Goal: Task Accomplishment & Management: Complete application form

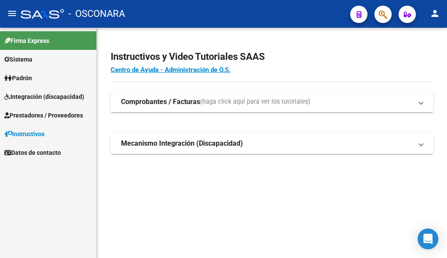
click at [32, 77] on span "Padrón" at bounding box center [18, 78] width 28 height 10
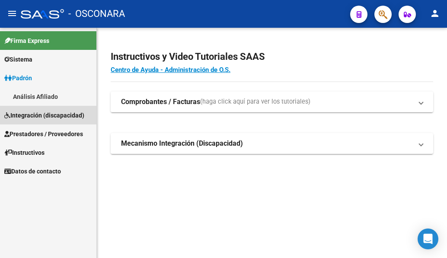
click at [67, 114] on span "Integración (discapacidad)" at bounding box center [44, 115] width 80 height 10
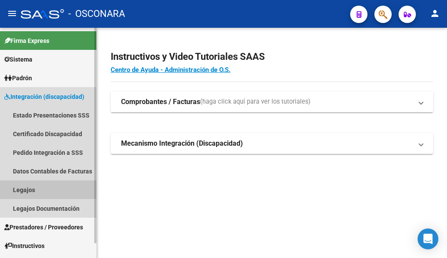
click at [58, 190] on link "Legajos" at bounding box center [48, 189] width 97 height 19
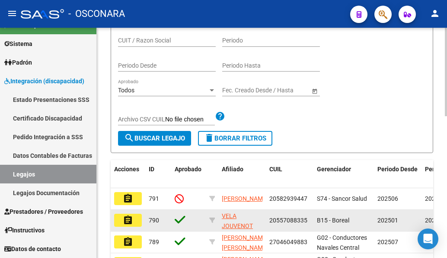
scroll to position [216, 0]
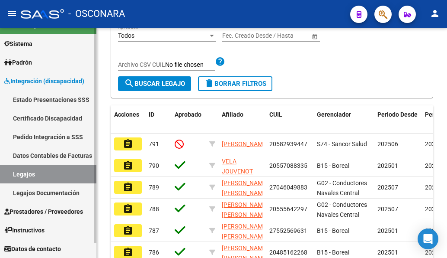
click at [44, 192] on link "Legajos Documentación" at bounding box center [48, 192] width 97 height 19
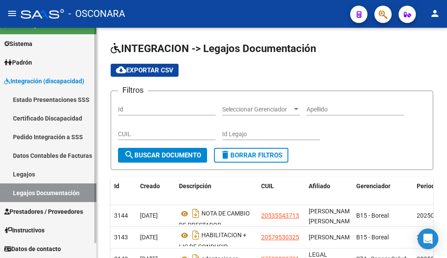
click at [47, 205] on link "Prestadores / Proveedores" at bounding box center [48, 211] width 97 height 19
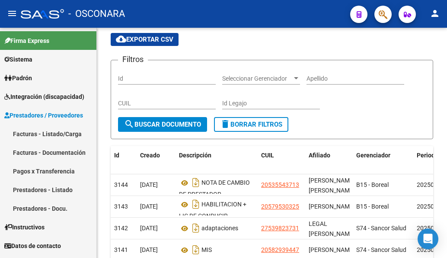
scroll to position [87, 0]
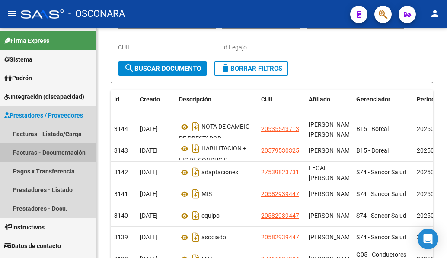
click at [68, 151] on link "Facturas - Documentación" at bounding box center [48, 152] width 97 height 19
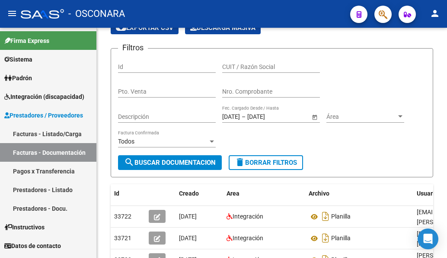
scroll to position [87, 0]
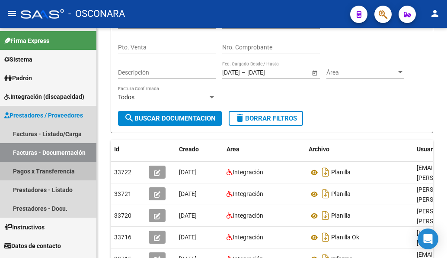
click at [56, 170] on link "Pagos x Transferencia" at bounding box center [48, 170] width 97 height 19
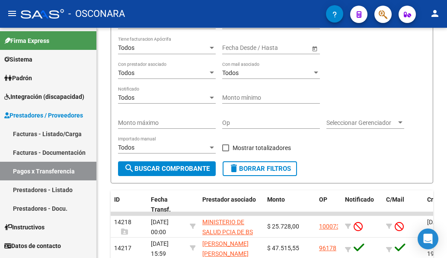
click at [61, 187] on link "Prestadores - Listado" at bounding box center [48, 189] width 97 height 19
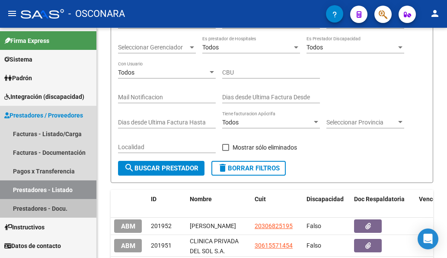
click at [34, 208] on link "Prestadores - Docu." at bounding box center [48, 208] width 97 height 19
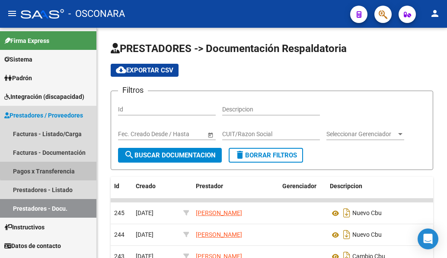
click at [64, 168] on link "Pagos x Transferencia" at bounding box center [48, 170] width 97 height 19
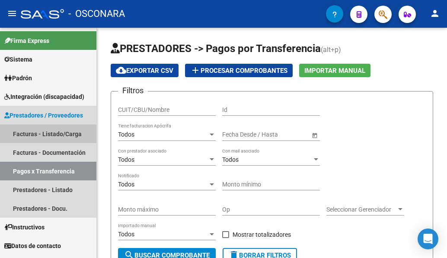
click at [58, 136] on link "Facturas - Listado/Carga" at bounding box center [48, 133] width 97 height 19
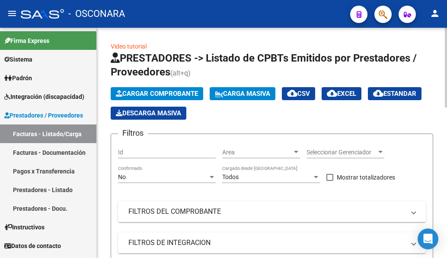
click at [210, 209] on mat-panel-title "FILTROS DEL COMPROBANTE" at bounding box center [267, 211] width 277 height 10
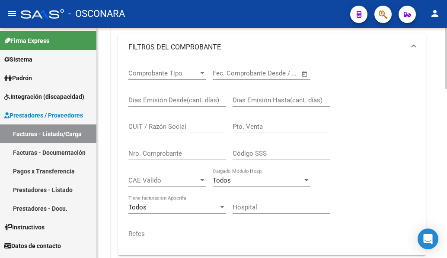
scroll to position [260, 0]
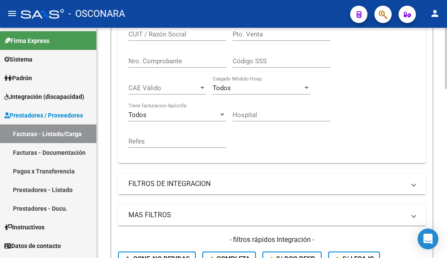
click at [168, 186] on mat-panel-title "FILTROS DE INTEGRACION" at bounding box center [267, 184] width 277 height 10
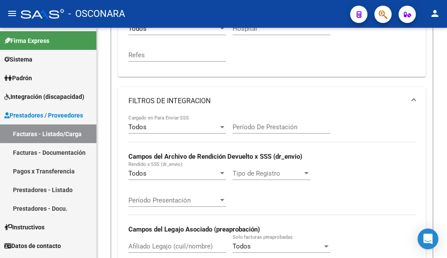
scroll to position [346, 0]
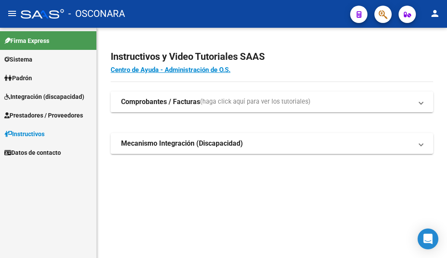
click at [183, 108] on mat-expansion-panel-header "Comprobantes / Facturas (haga click aquí para ver los tutoriales)" at bounding box center [272, 101] width 323 height 21
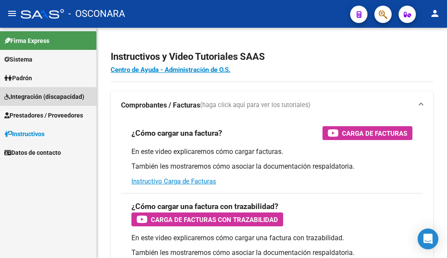
click at [45, 97] on span "Integración (discapacidad)" at bounding box center [44, 97] width 80 height 10
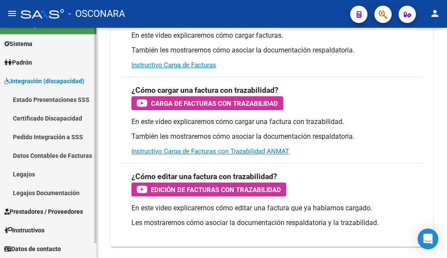
scroll to position [130, 0]
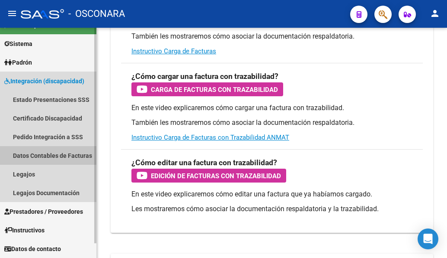
click at [44, 155] on link "Datos Contables de Facturas" at bounding box center [48, 155] width 97 height 19
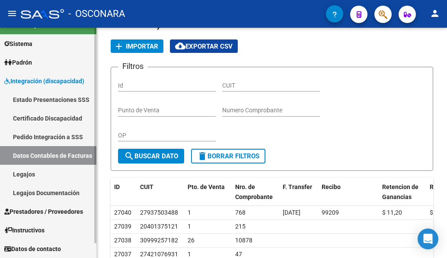
scroll to position [130, 0]
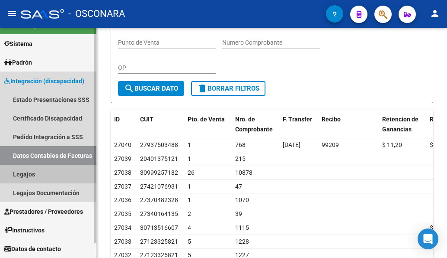
click at [41, 167] on link "Legajos" at bounding box center [48, 173] width 97 height 19
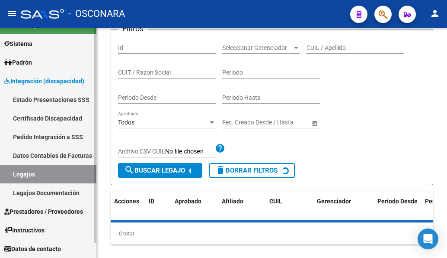
click at [46, 190] on link "Legajos Documentación" at bounding box center [48, 192] width 97 height 19
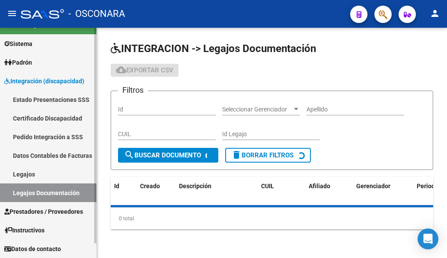
click at [52, 209] on span "Prestadores / Proveedores" at bounding box center [43, 211] width 79 height 10
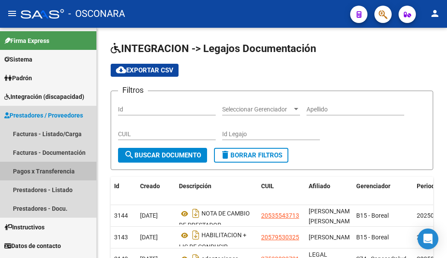
click at [44, 169] on link "Pagos x Transferencia" at bounding box center [48, 170] width 97 height 19
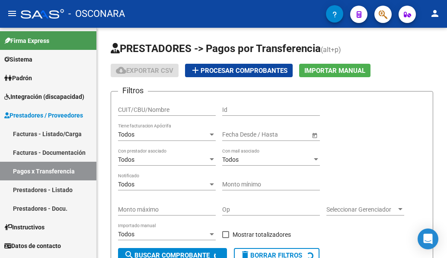
click at [62, 190] on link "Prestadores - Listado" at bounding box center [48, 189] width 97 height 19
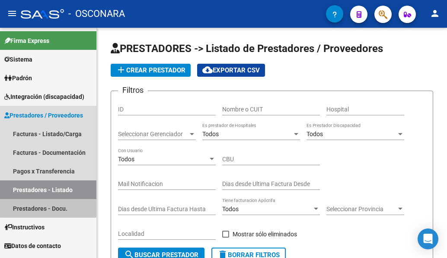
click at [65, 203] on link "Prestadores - Docu." at bounding box center [48, 208] width 97 height 19
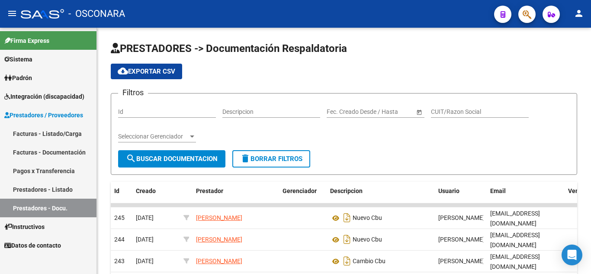
click at [52, 187] on link "Prestadores - Listado" at bounding box center [48, 189] width 97 height 19
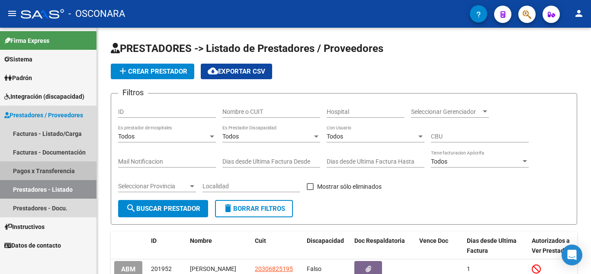
click at [59, 168] on link "Pagos x Transferencia" at bounding box center [48, 170] width 97 height 19
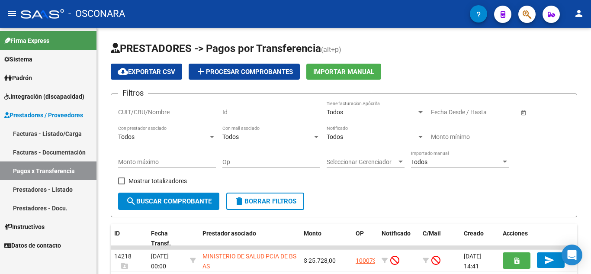
click at [67, 151] on link "Facturas - Documentación" at bounding box center [48, 152] width 97 height 19
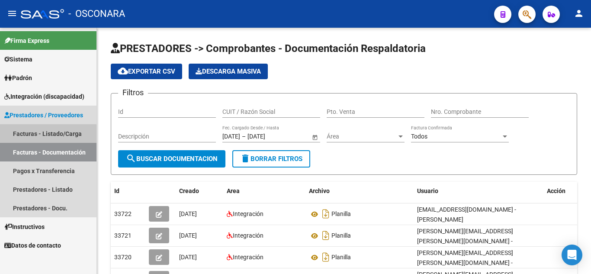
click at [35, 135] on link "Facturas - Listado/Carga" at bounding box center [48, 133] width 97 height 19
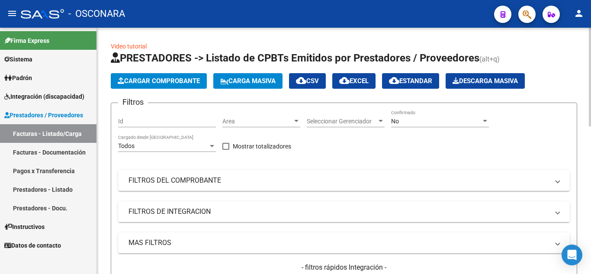
click at [191, 207] on mat-panel-title "FILTROS DE INTEGRACION" at bounding box center [339, 212] width 421 height 10
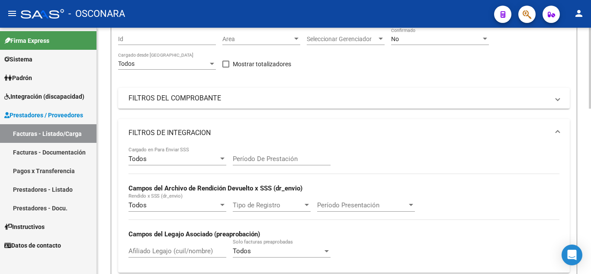
scroll to position [130, 0]
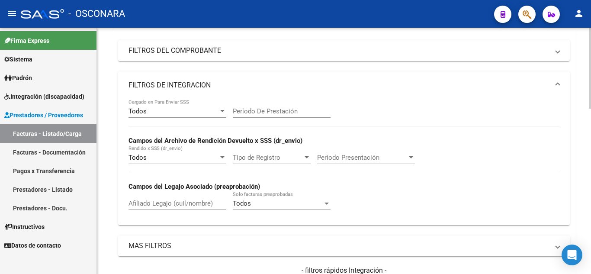
click at [146, 204] on input "Afiliado Legajo (cuil/nombre)" at bounding box center [178, 204] width 98 height 8
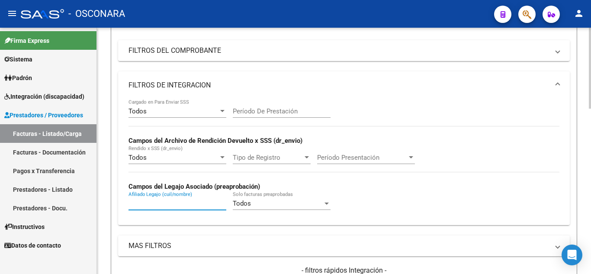
paste input "20291607358"
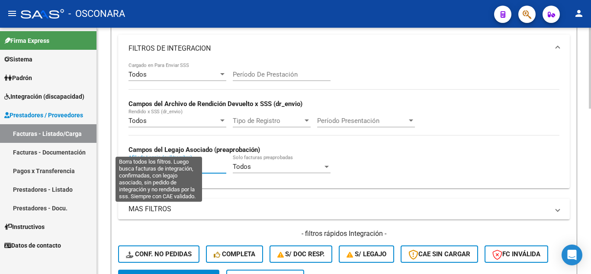
scroll to position [216, 0]
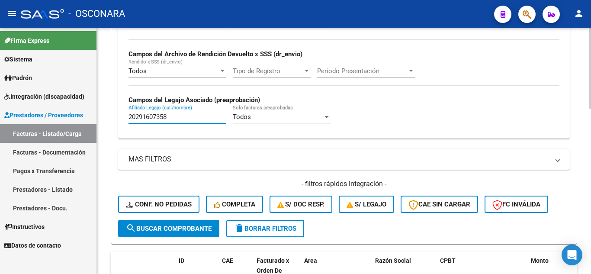
type input "20291607358"
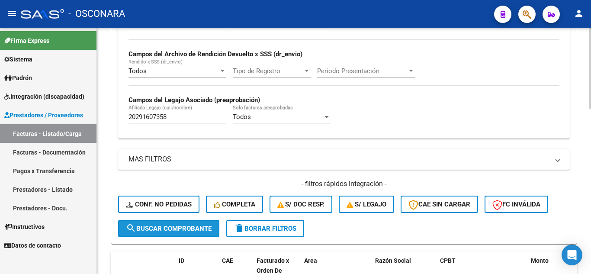
click at [165, 231] on span "search Buscar Comprobante" at bounding box center [169, 229] width 86 height 8
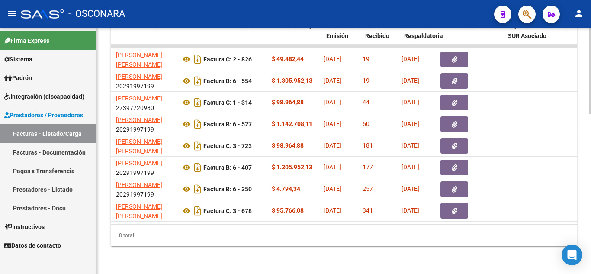
scroll to position [0, 319]
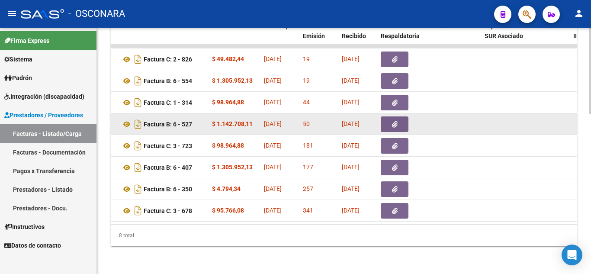
click at [393, 121] on icon "button" at bounding box center [395, 124] width 6 height 6
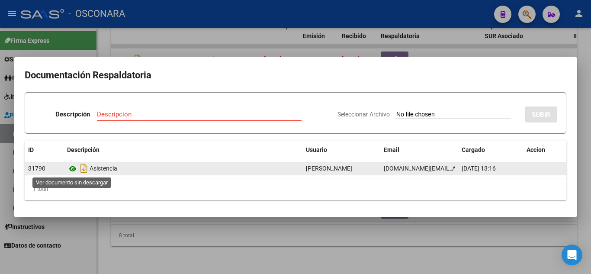
click at [71, 169] on icon at bounding box center [72, 169] width 11 height 10
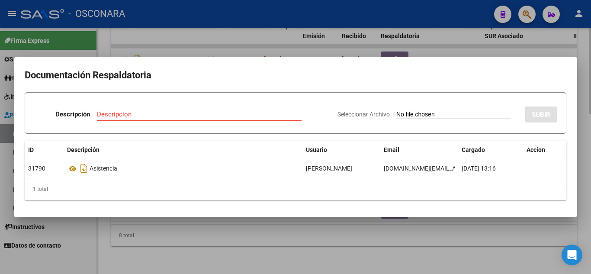
click at [443, 242] on div at bounding box center [295, 137] width 591 height 274
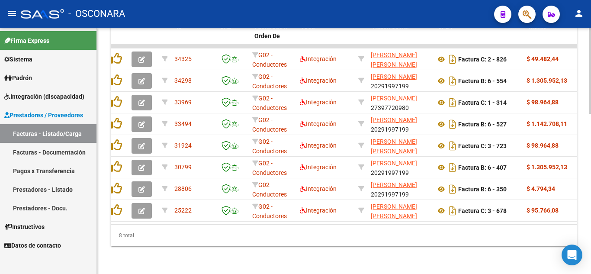
scroll to position [0, 0]
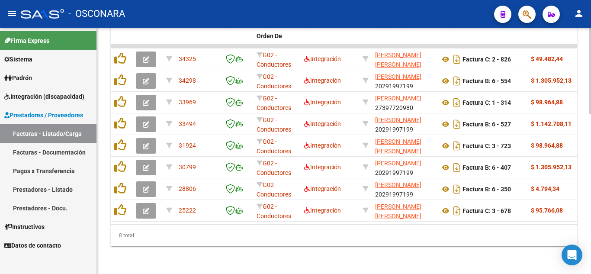
click at [202, 216] on datatable-selection "34325 G02 - Conductores Navales Central Integración [PERSON_NAME] [PERSON_NAME]…" at bounding box center [344, 219] width 467 height 7
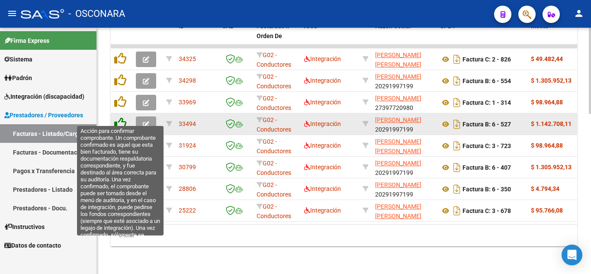
click at [122, 117] on icon at bounding box center [120, 123] width 12 height 12
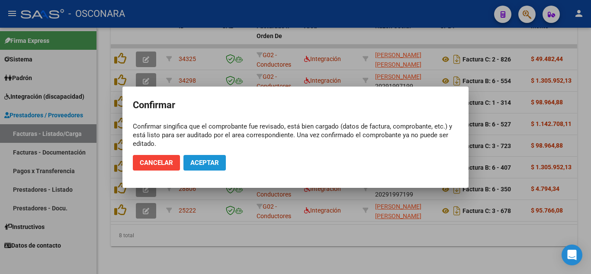
click at [219, 160] on span "Aceptar" at bounding box center [204, 163] width 29 height 8
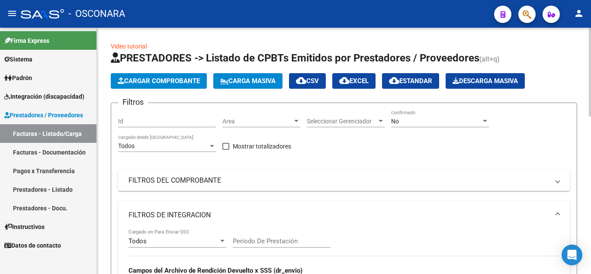
click at [434, 122] on div "No" at bounding box center [436, 121] width 90 height 7
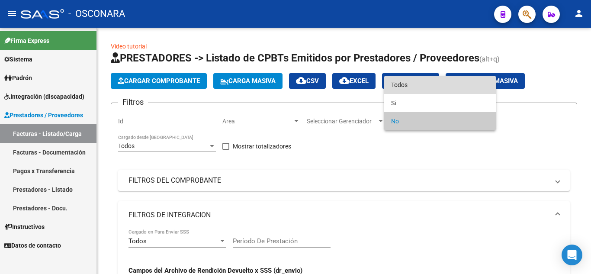
click at [419, 87] on span "Todos" at bounding box center [440, 85] width 98 height 18
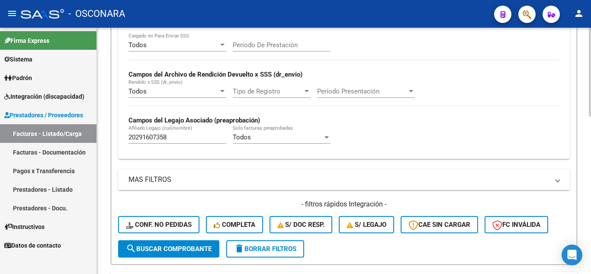
scroll to position [260, 0]
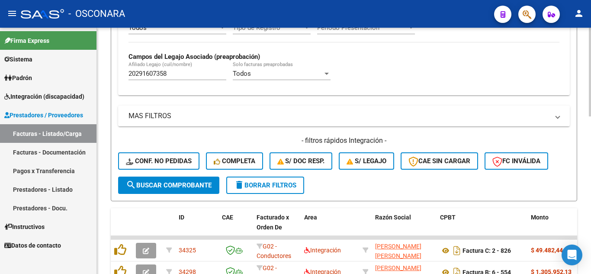
click at [174, 187] on span "search Buscar Comprobante" at bounding box center [169, 185] width 86 height 8
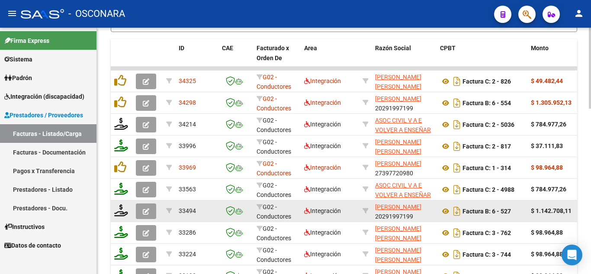
scroll to position [433, 0]
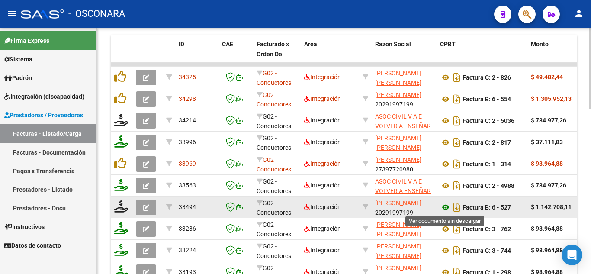
click at [444, 209] on icon at bounding box center [445, 207] width 11 height 10
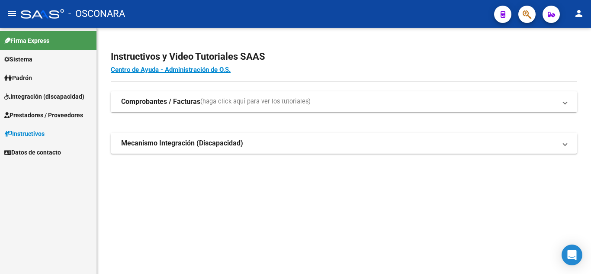
click at [35, 93] on span "Integración (discapacidad)" at bounding box center [44, 97] width 80 height 10
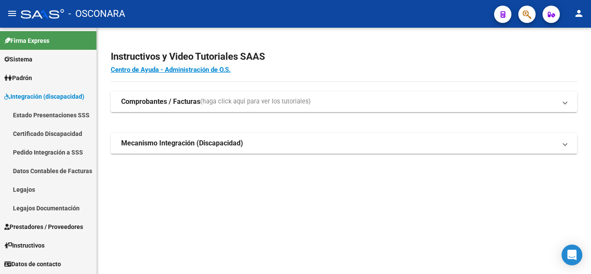
click at [27, 186] on link "Legajos" at bounding box center [48, 189] width 97 height 19
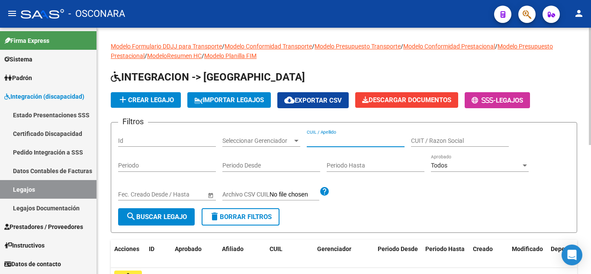
paste input "20291607358"
type input "20291607358"
drag, startPoint x: 348, startPoint y: 142, endPoint x: 275, endPoint y: 143, distance: 73.2
click at [278, 144] on div "Filtros Id Seleccionar Gerenciador Seleccionar Gerenciador 20291607358 CUIL / A…" at bounding box center [344, 168] width 452 height 79
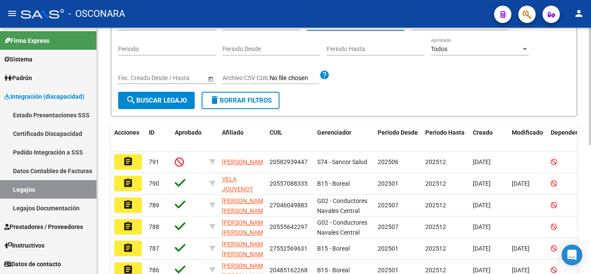
scroll to position [43, 0]
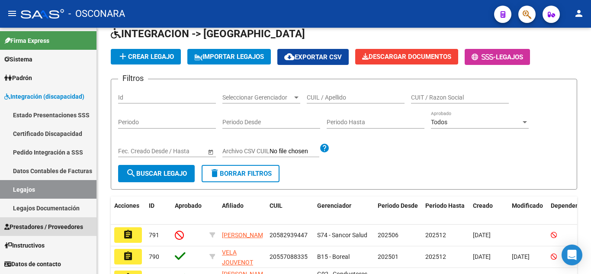
click at [47, 229] on span "Prestadores / Proveedores" at bounding box center [43, 227] width 79 height 10
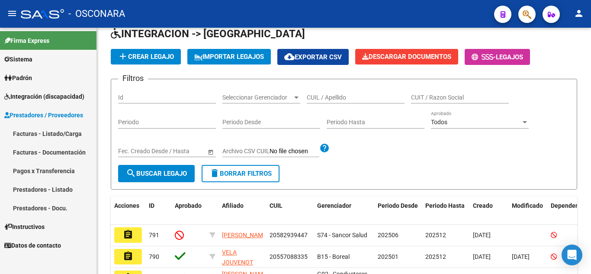
click at [52, 135] on link "Facturas - Listado/Carga" at bounding box center [48, 133] width 97 height 19
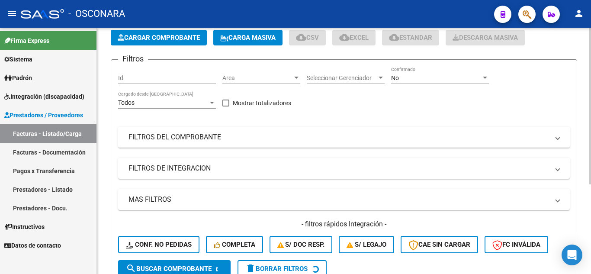
click at [208, 136] on mat-panel-title "FILTROS DEL COMPROBANTE" at bounding box center [339, 137] width 421 height 10
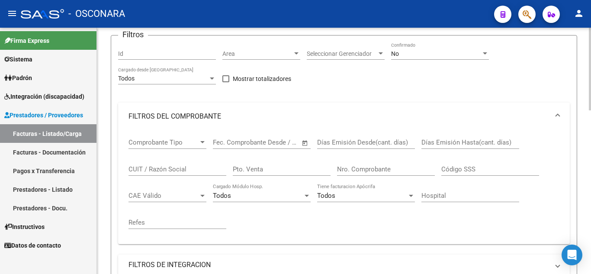
scroll to position [87, 0]
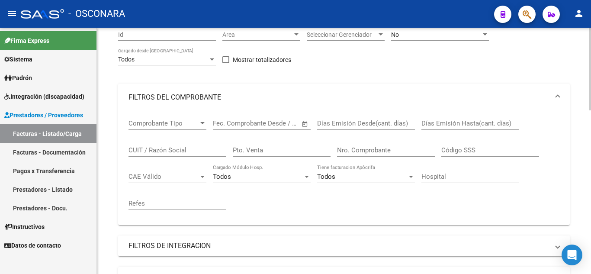
click at [180, 243] on mat-panel-title "FILTROS DE INTEGRACION" at bounding box center [339, 246] width 421 height 10
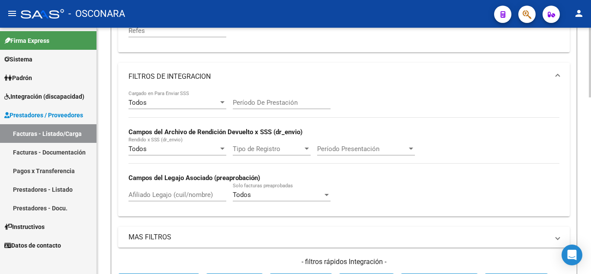
scroll to position [260, 0]
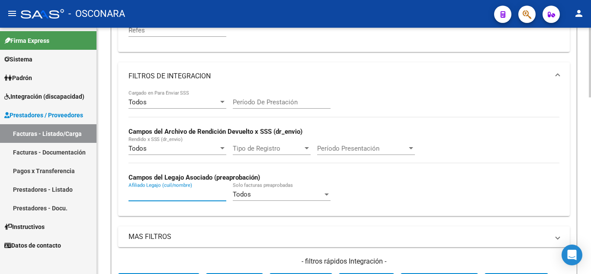
paste input "20291607358"
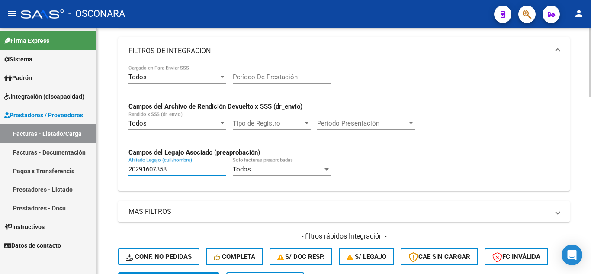
scroll to position [303, 0]
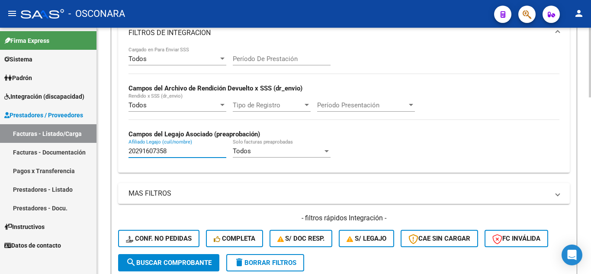
type input "20291607358"
click at [174, 263] on span "search Buscar Comprobante" at bounding box center [169, 263] width 86 height 8
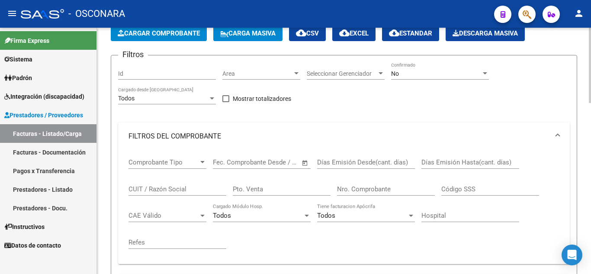
scroll to position [0, 0]
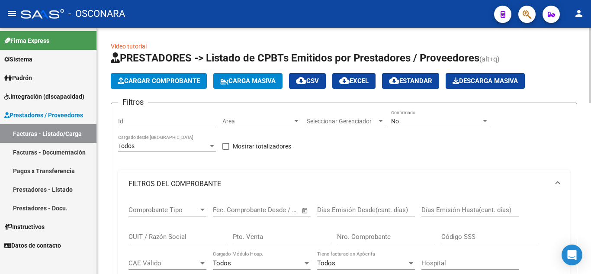
click at [432, 129] on div "No Confirmado" at bounding box center [440, 122] width 98 height 25
click at [432, 121] on div "No" at bounding box center [436, 121] width 90 height 7
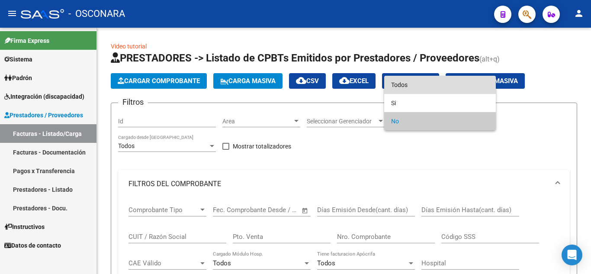
click at [409, 86] on span "Todos" at bounding box center [440, 85] width 98 height 18
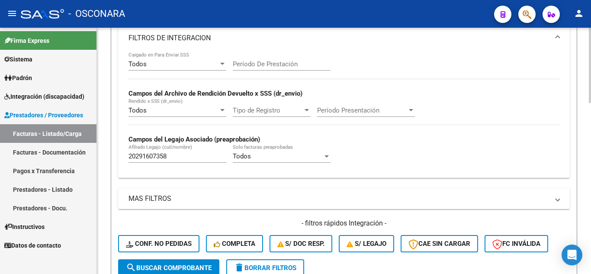
scroll to position [433, 0]
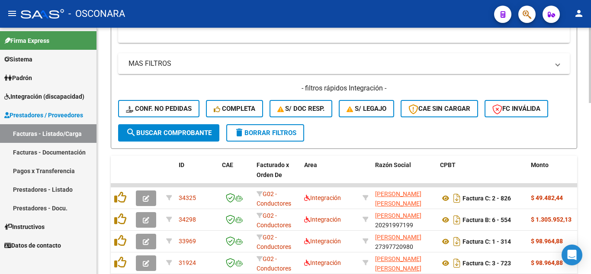
click at [157, 138] on button "search Buscar Comprobante" at bounding box center [168, 132] width 101 height 17
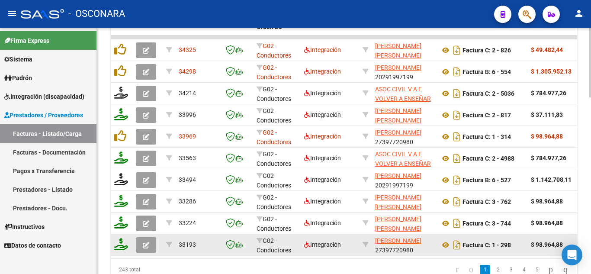
scroll to position [563, 0]
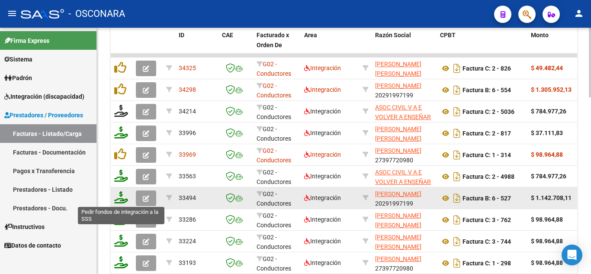
click at [120, 199] on icon at bounding box center [121, 197] width 14 height 12
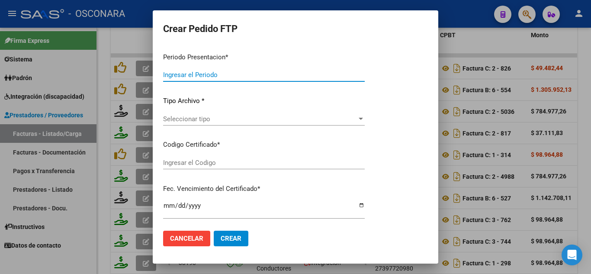
type input "202507"
type input "202506"
type input "$ 1.142.708,11"
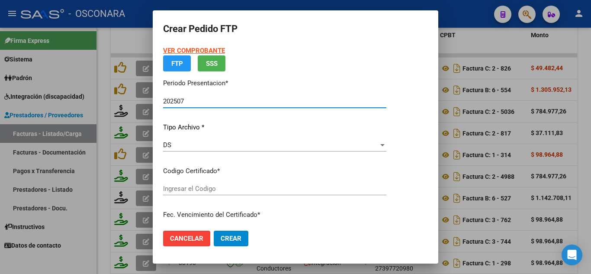
click at [264, 146] on div "DS" at bounding box center [271, 145] width 216 height 8
type input "ARG020000291607352022090920320909BS413"
type input "2032-09-09"
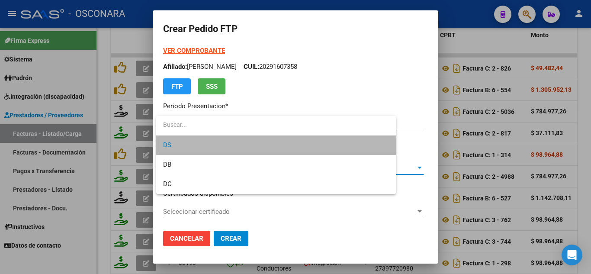
click at [264, 149] on span "DS" at bounding box center [276, 144] width 226 height 19
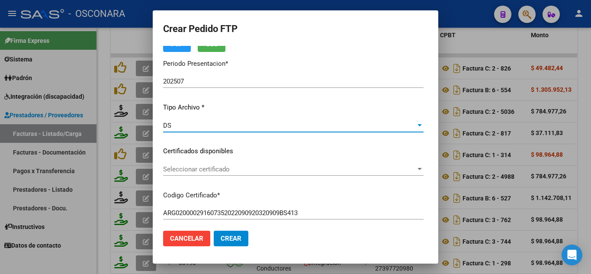
scroll to position [43, 0]
click at [236, 169] on span "Seleccionar certificado" at bounding box center [289, 168] width 253 height 8
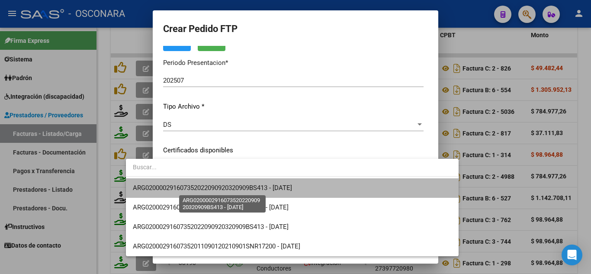
click at [231, 188] on span "ARG020000291607352022090920320909BS413 - 2032-09-09" at bounding box center [212, 188] width 159 height 8
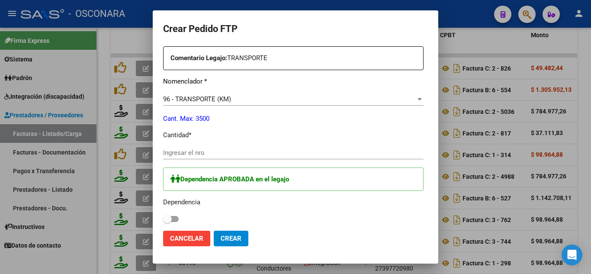
scroll to position [346, 0]
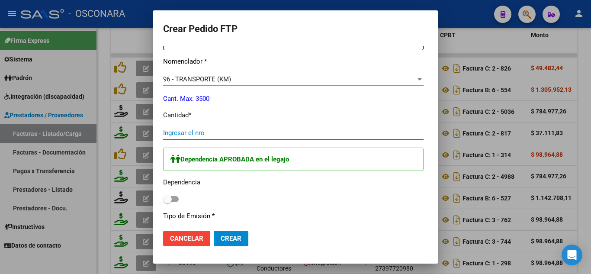
click at [163, 134] on input "Ingresar el nro" at bounding box center [293, 133] width 261 height 8
click at [163, 200] on span at bounding box center [171, 199] width 16 height 6
click at [167, 202] on input "checkbox" at bounding box center [167, 202] width 0 height 0
checkbox input "true"
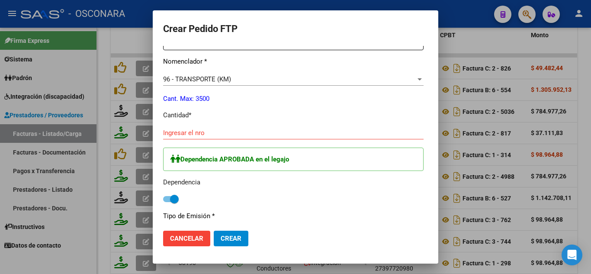
click at [170, 237] on span "Cancelar" at bounding box center [186, 239] width 33 height 8
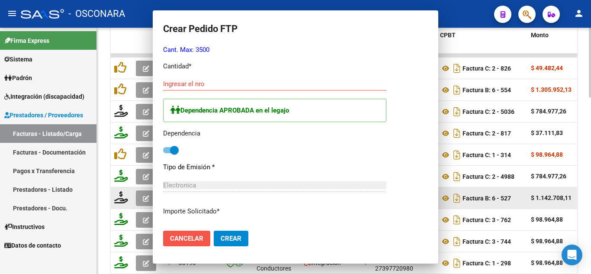
scroll to position [297, 0]
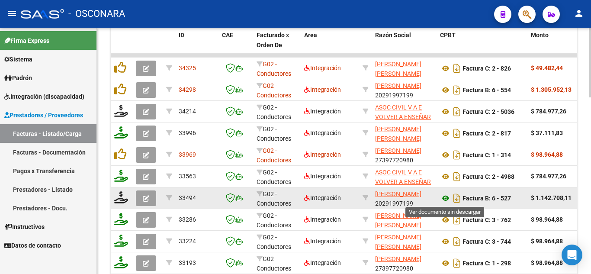
click at [449, 197] on icon at bounding box center [445, 198] width 11 height 10
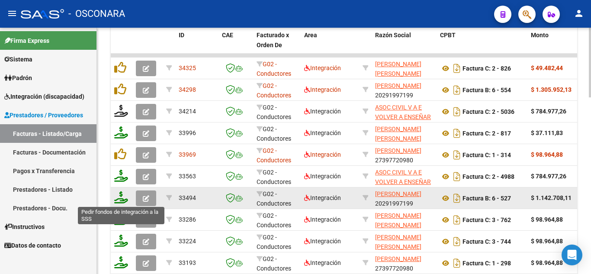
click at [124, 197] on icon at bounding box center [121, 197] width 14 height 12
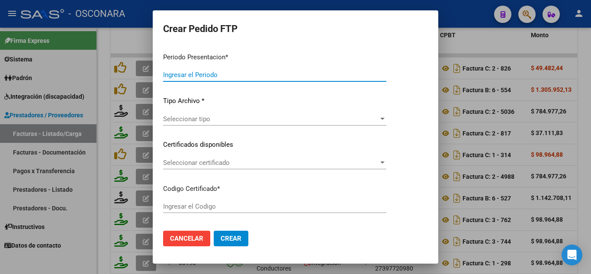
type input "202507"
type input "202506"
type input "$ 1.142.708,11"
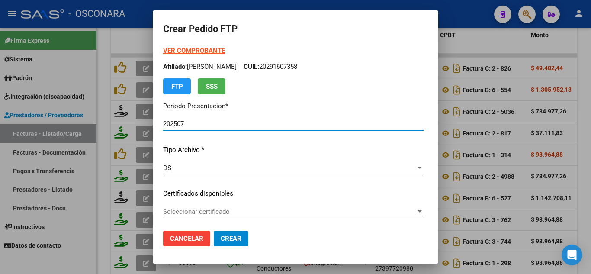
type input "ARG020000291607352022090920320909BS413"
type input "2032-09-09"
click at [212, 212] on span "Seleccionar certificado" at bounding box center [289, 212] width 253 height 8
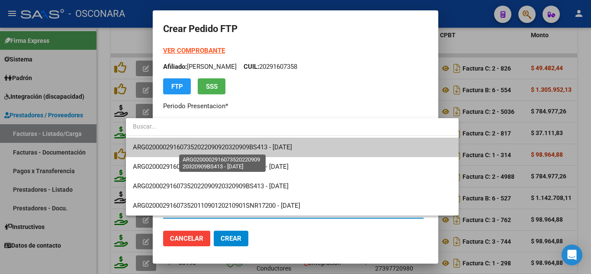
click at [201, 145] on span "ARG020000291607352022090920320909BS413 - 2032-09-09" at bounding box center [212, 147] width 159 height 8
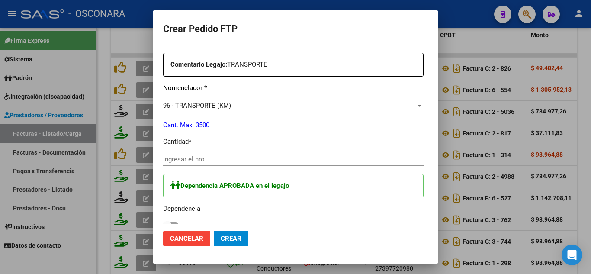
scroll to position [346, 0]
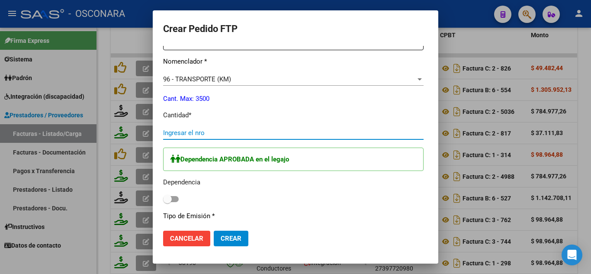
click at [163, 129] on input "Ingresar el nro" at bounding box center [293, 133] width 261 height 8
type input "1562"
click at [163, 200] on span at bounding box center [171, 199] width 16 height 6
click at [167, 202] on input "checkbox" at bounding box center [167, 202] width 0 height 0
checkbox input "true"
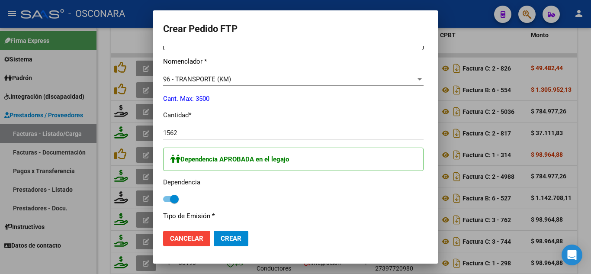
scroll to position [390, 0]
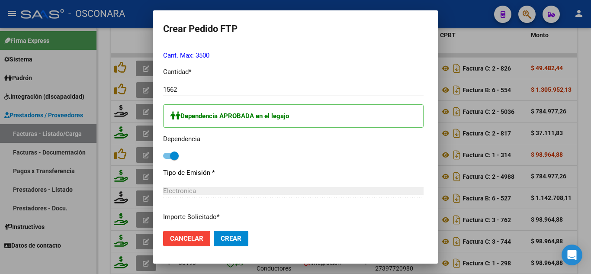
click at [221, 240] on span "Crear" at bounding box center [231, 239] width 21 height 8
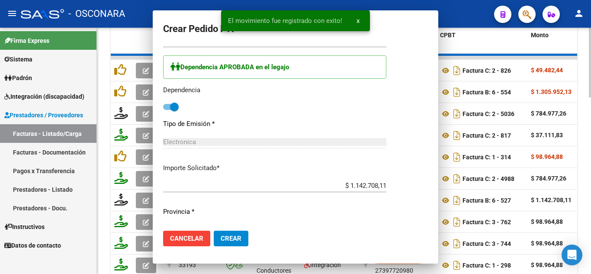
scroll to position [341, 0]
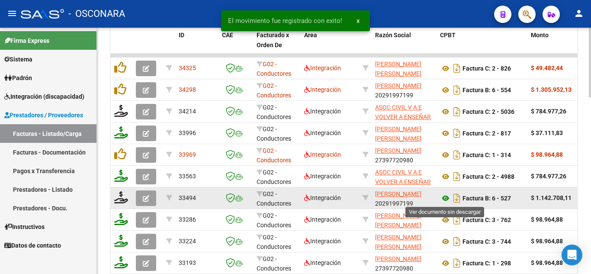
click at [444, 198] on icon at bounding box center [445, 198] width 11 height 10
